Goal: Find specific page/section: Find specific page/section

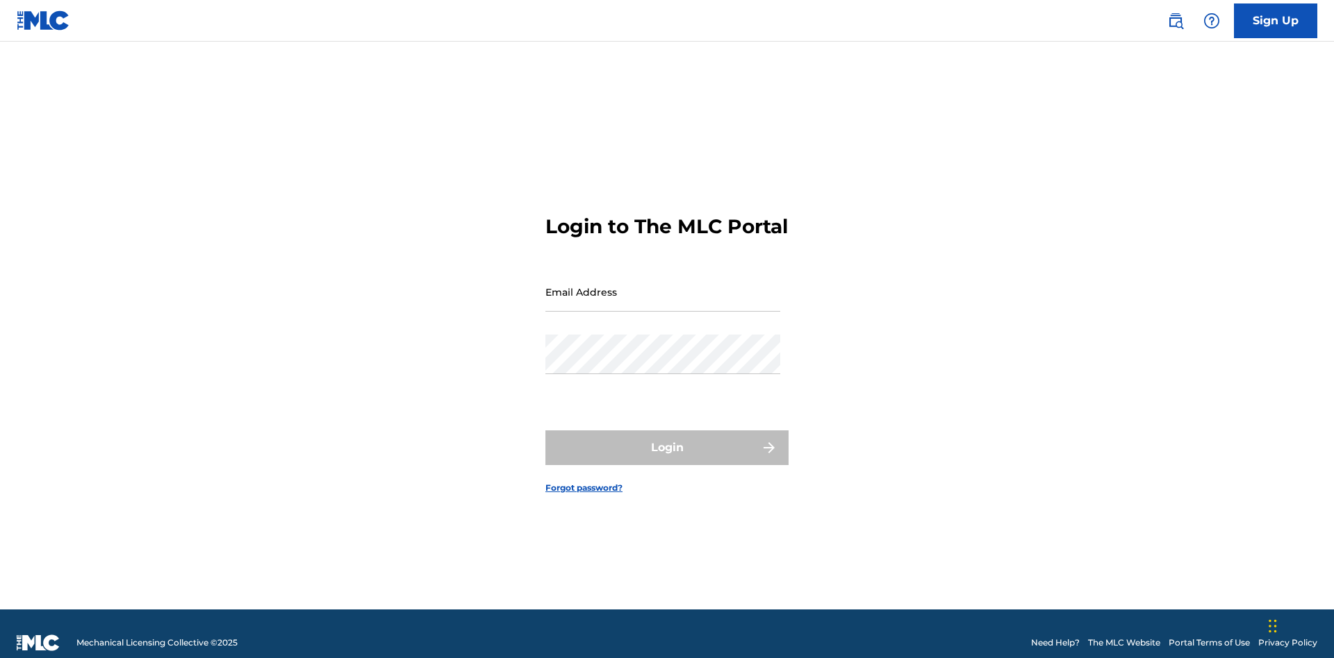
scroll to position [18, 0]
click at [663, 285] on input "Email Address" at bounding box center [662, 292] width 235 height 40
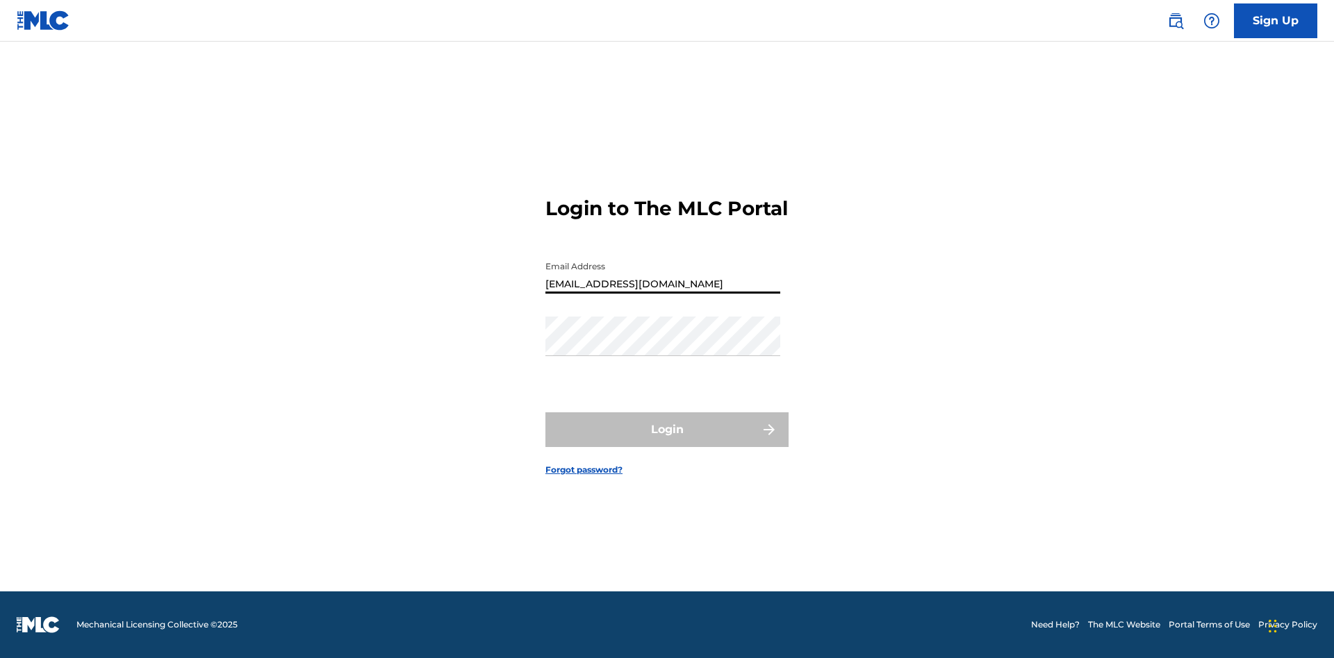
type input "Duke.McTesterson@gmail.com"
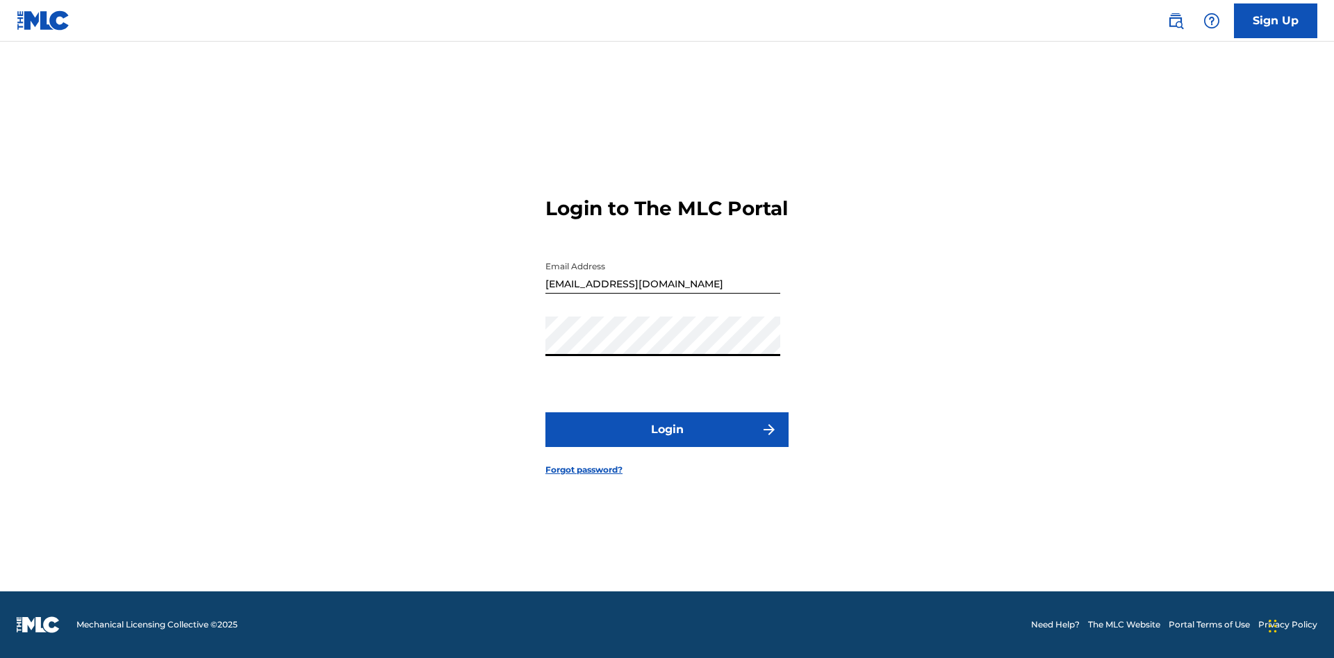
click at [667, 442] on button "Login" at bounding box center [666, 430] width 243 height 35
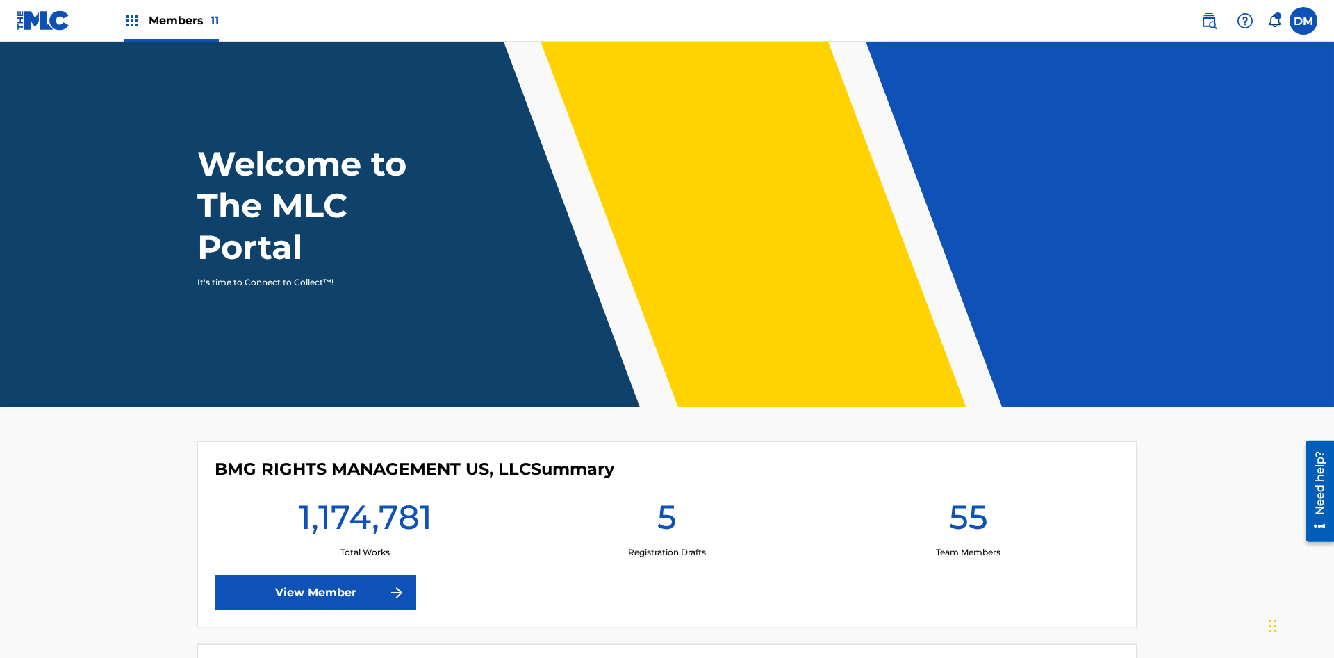
scroll to position [60, 0]
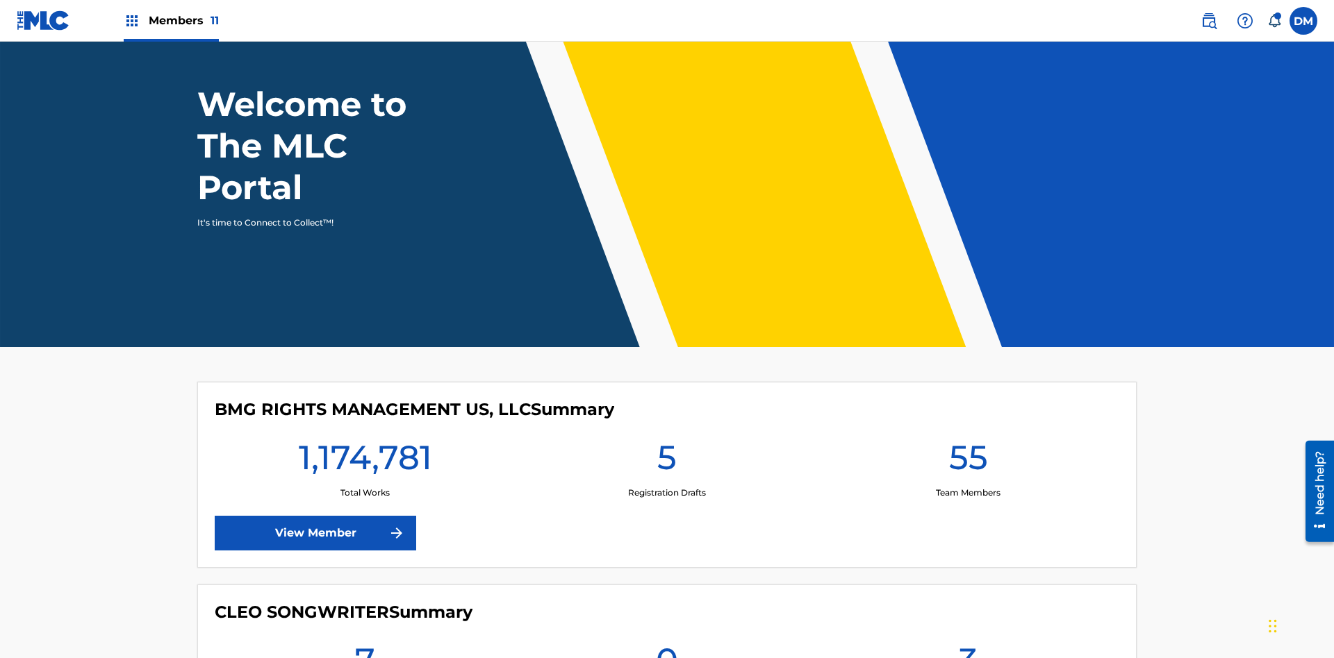
click at [171, 20] on span "Members 11" at bounding box center [184, 21] width 70 height 16
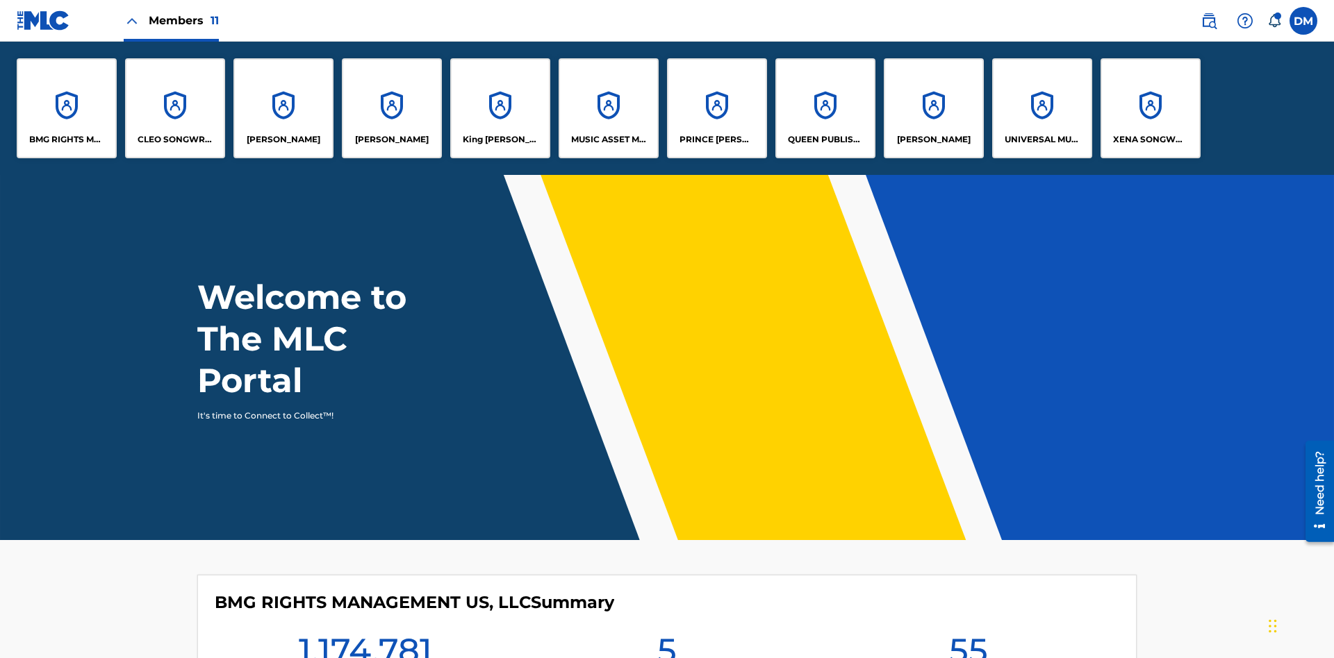
scroll to position [50, 0]
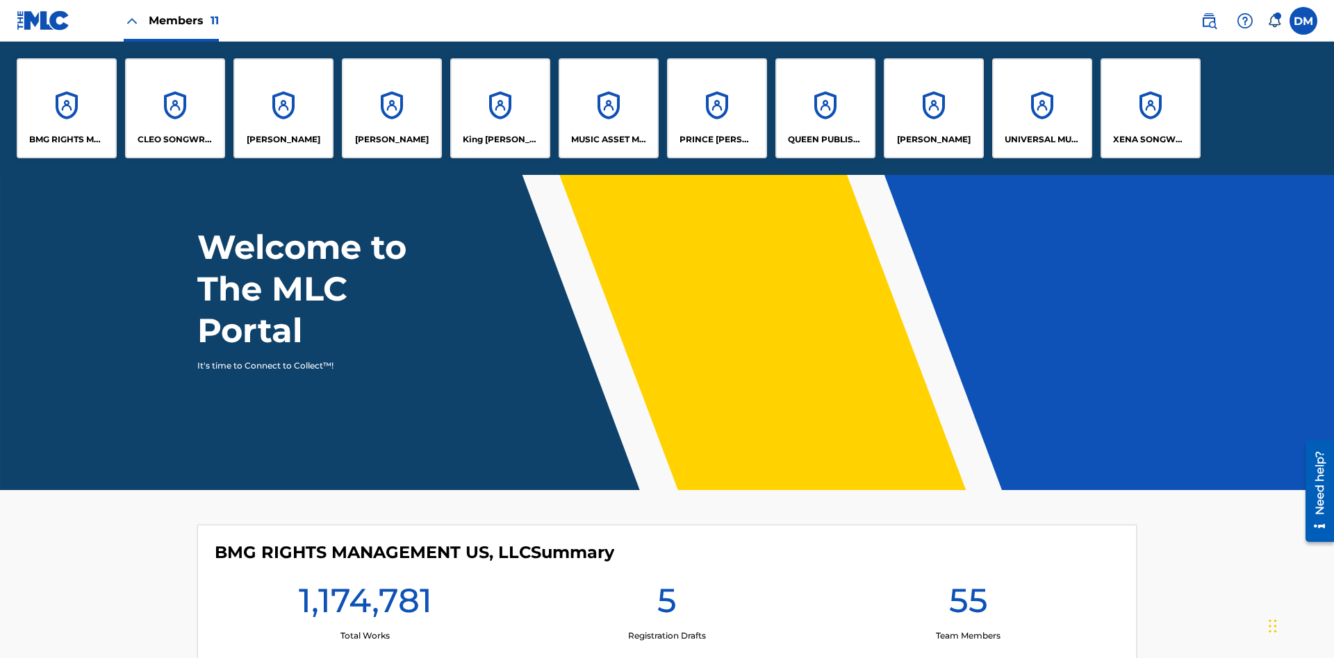
click at [499, 140] on p "King McTesterson" at bounding box center [501, 139] width 76 height 13
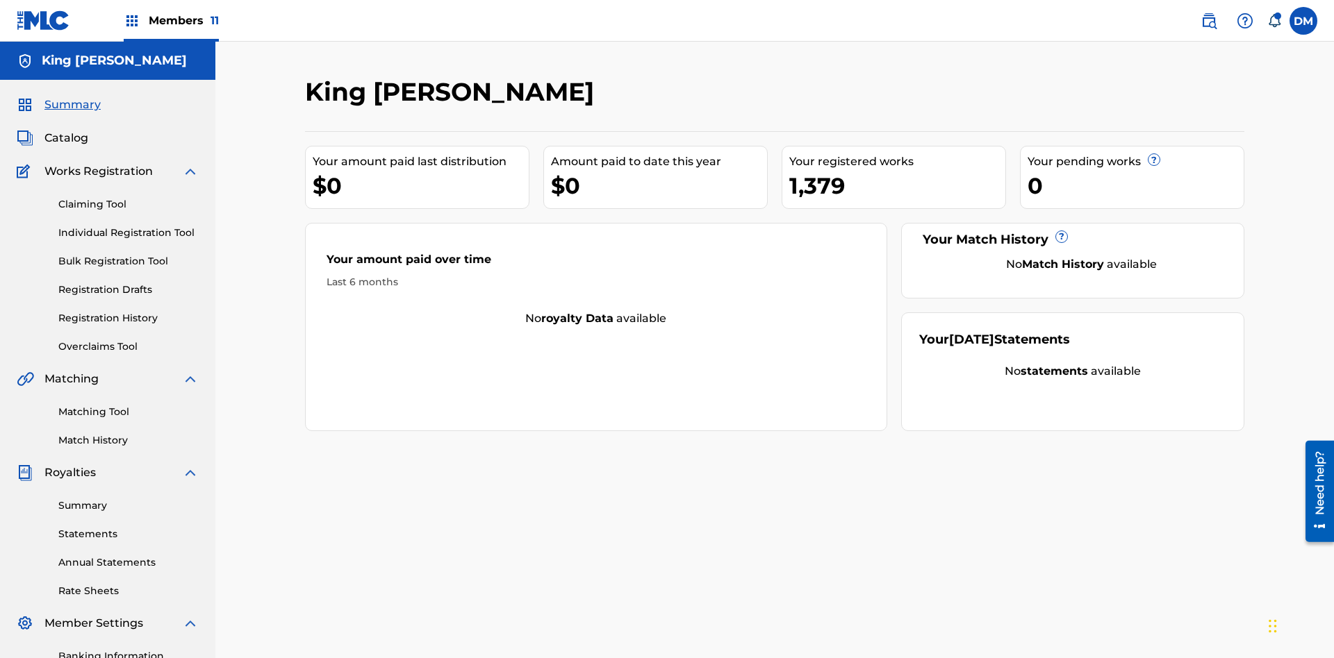
click at [66, 130] on span "Catalog" at bounding box center [66, 138] width 44 height 17
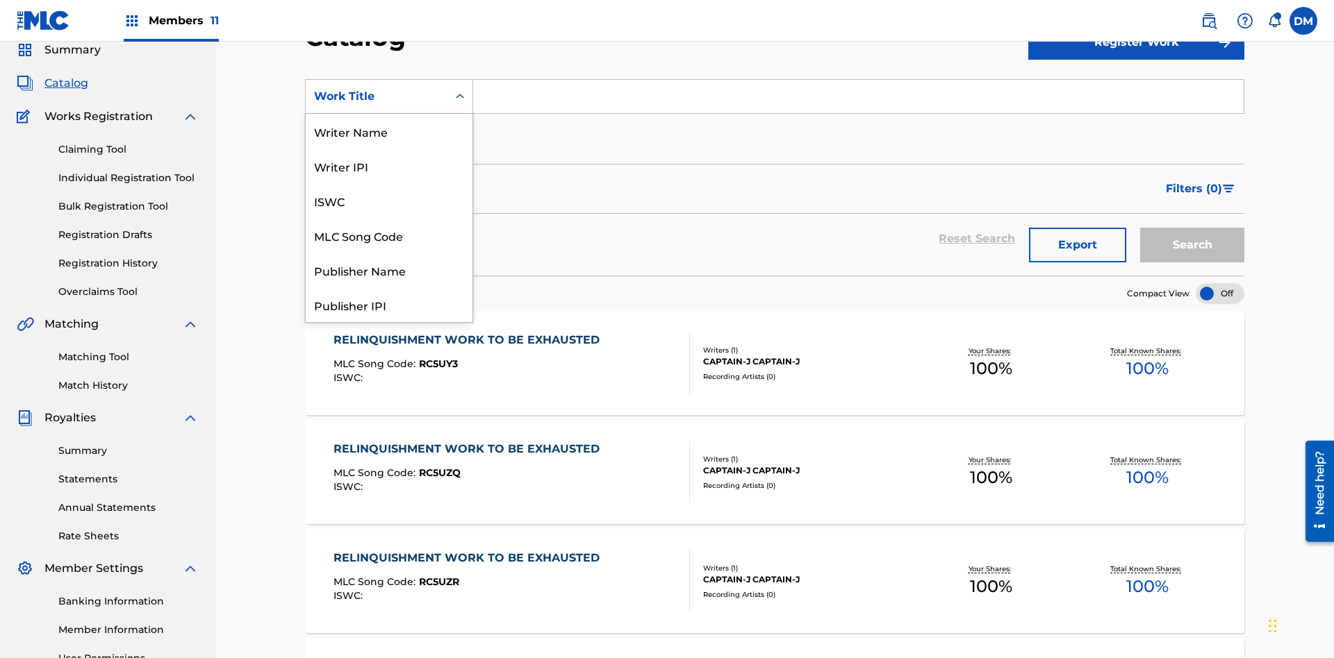
scroll to position [208, 0]
click at [389, 305] on div "Work Title" at bounding box center [389, 305] width 167 height 35
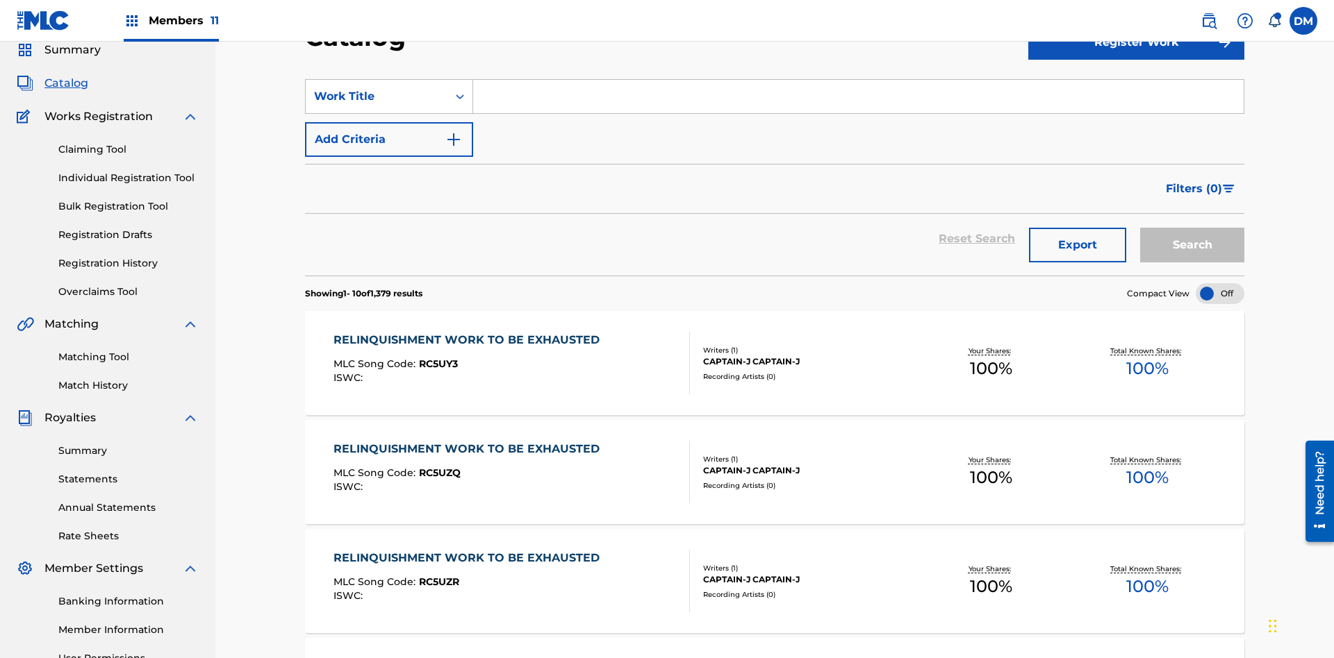
click at [858, 100] on input "Search Form" at bounding box center [858, 96] width 770 height 33
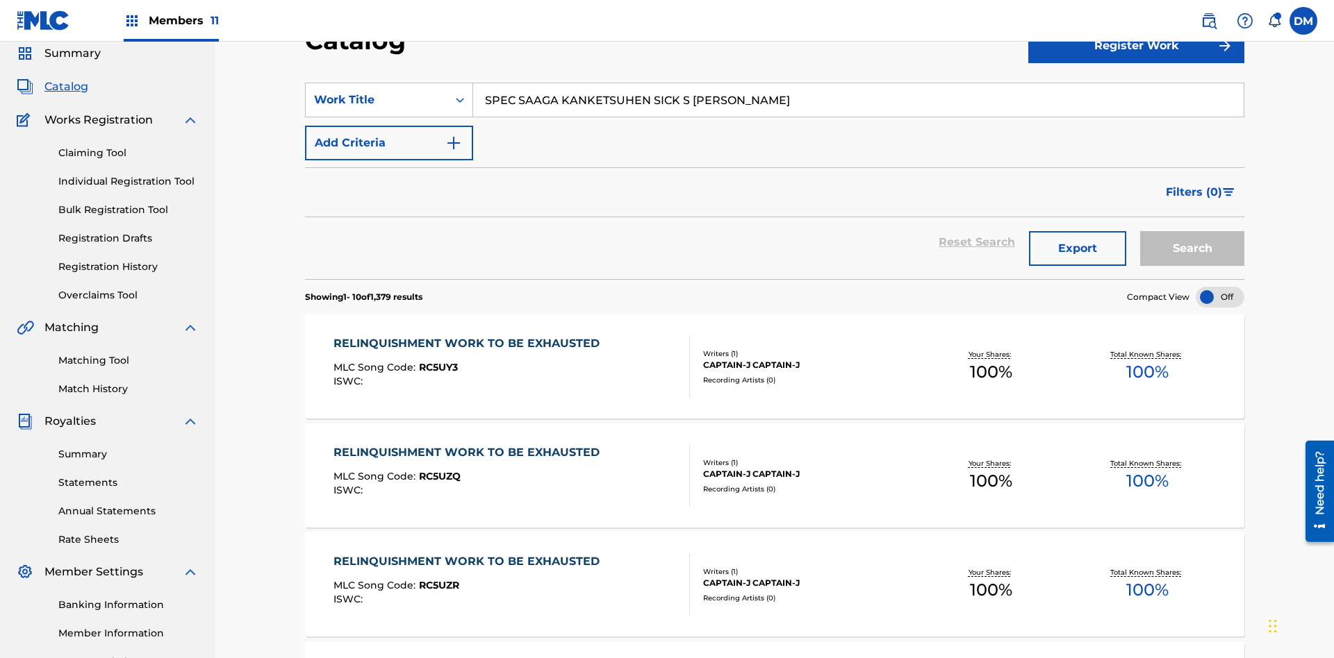
type input "SPEC SAAGA KANKETSUHEN SICK S JONO SHOU NAIKAKU JOUHOU CHOUS"
